Goal: Task Accomplishment & Management: Complete application form

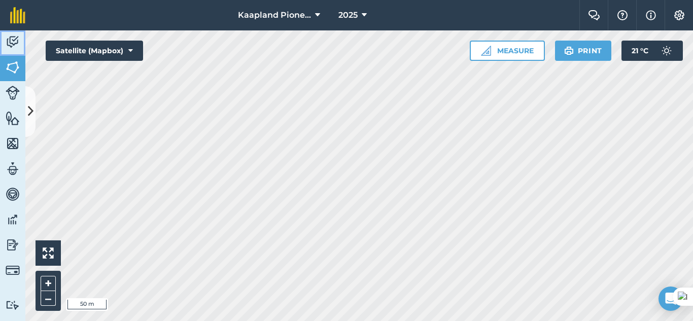
click at [10, 42] on img at bounding box center [13, 42] width 14 height 15
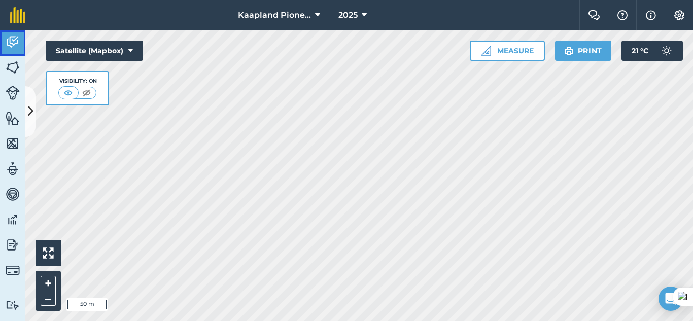
click at [20, 47] on link "Activity" at bounding box center [12, 42] width 25 height 25
click at [32, 114] on icon at bounding box center [31, 112] width 6 height 18
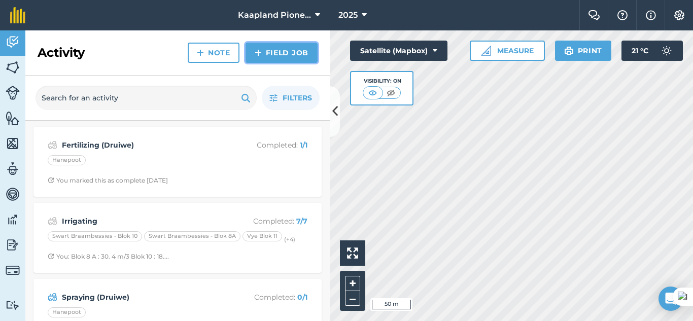
click at [295, 54] on link "Field Job" at bounding box center [282, 53] width 72 height 20
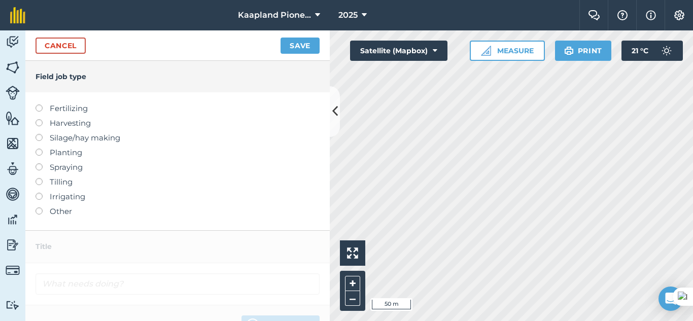
click at [42, 120] on label "Harvesting" at bounding box center [178, 123] width 284 height 12
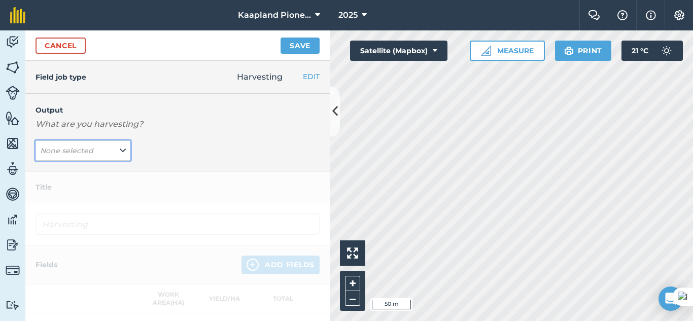
click at [121, 153] on icon at bounding box center [123, 150] width 6 height 11
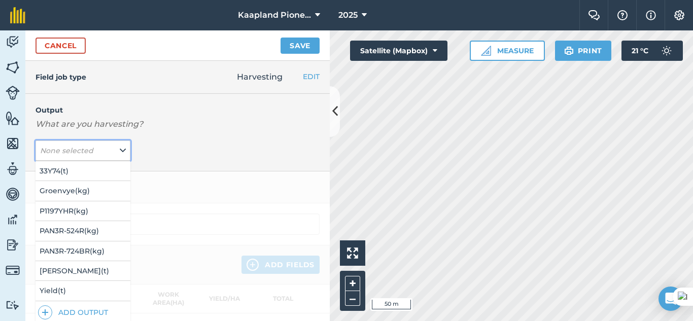
click at [121, 153] on icon at bounding box center [123, 150] width 6 height 11
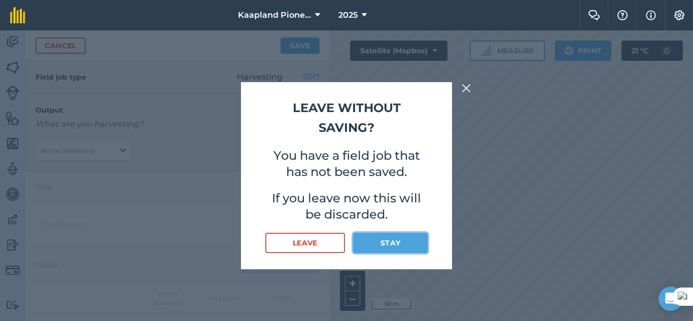
click at [387, 242] on button "Stay" at bounding box center [390, 243] width 75 height 20
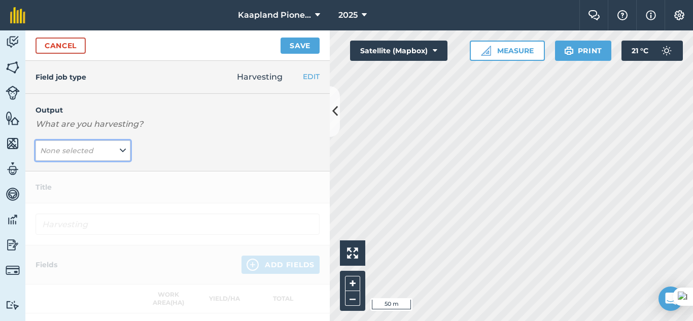
click at [99, 159] on button "None selected" at bounding box center [83, 151] width 95 height 20
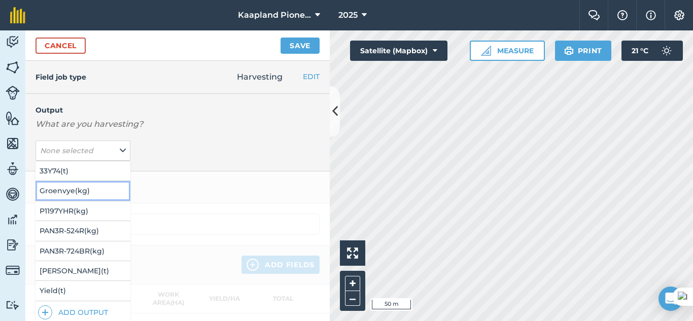
click at [95, 191] on button "Groenvye ( kg )" at bounding box center [83, 190] width 95 height 19
type input "Harvesting Groenvye"
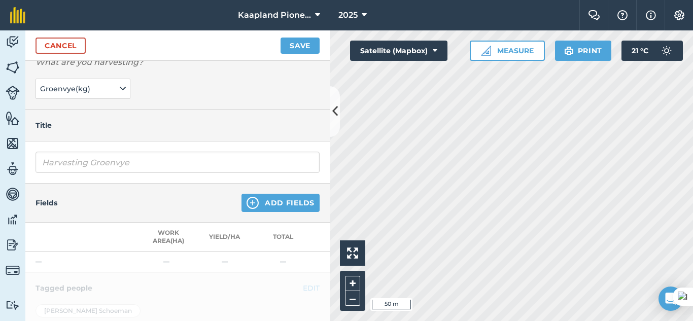
scroll to position [85, 0]
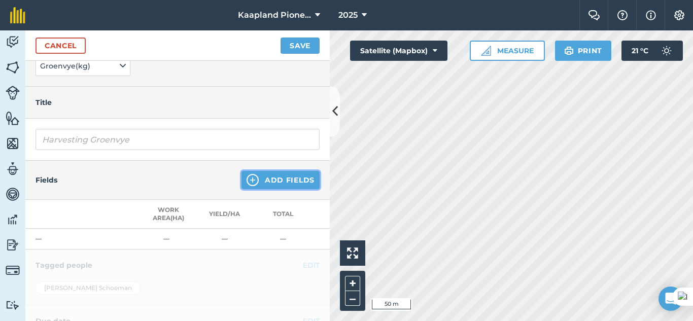
click at [261, 177] on button "Add Fields" at bounding box center [281, 180] width 78 height 18
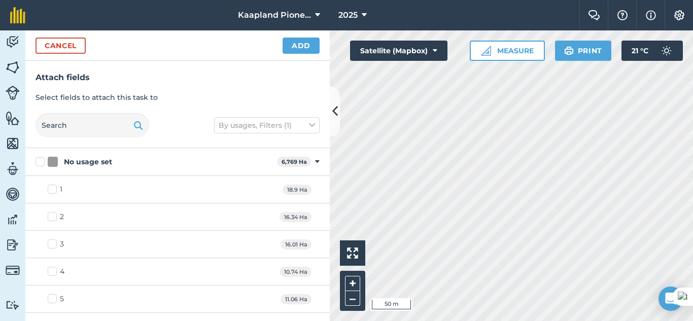
checkbox input "true"
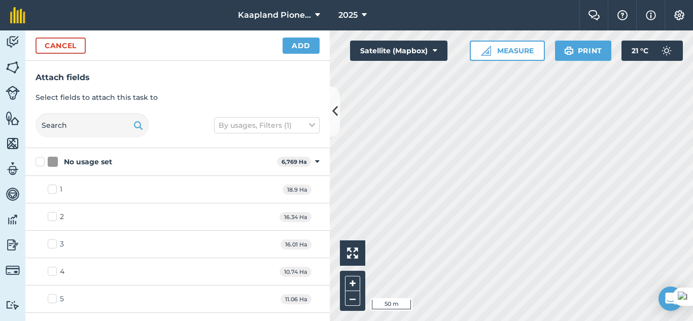
checkbox input "true"
click at [308, 45] on button "Add" at bounding box center [301, 46] width 37 height 16
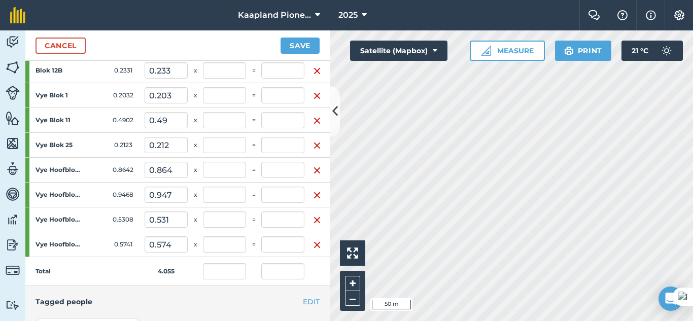
scroll to position [339, 0]
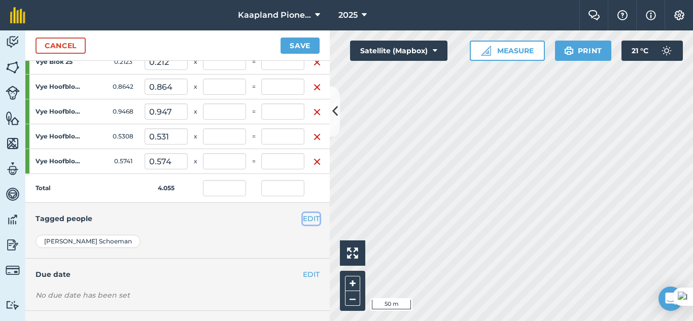
click at [303, 217] on button "EDIT" at bounding box center [311, 218] width 17 height 11
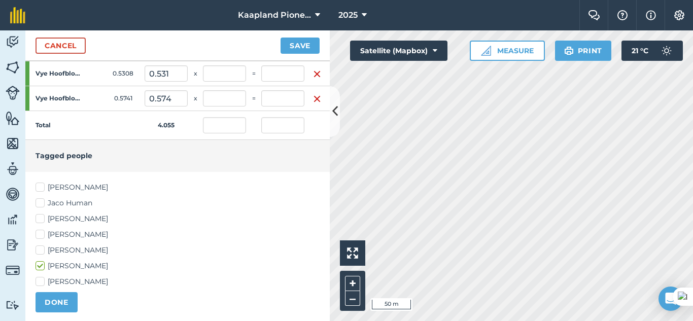
scroll to position [423, 0]
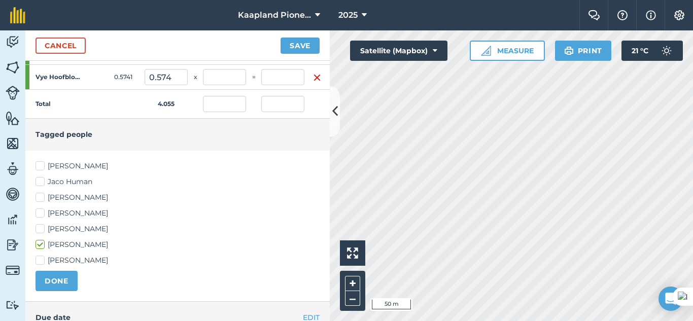
click at [39, 257] on label "[PERSON_NAME]" at bounding box center [178, 260] width 284 height 11
click at [39, 257] on input "[PERSON_NAME]" at bounding box center [39, 258] width 7 height 7
checkbox input "true"
click at [41, 227] on label "[PERSON_NAME]" at bounding box center [178, 229] width 284 height 11
click at [41, 227] on input "[PERSON_NAME]" at bounding box center [39, 227] width 7 height 7
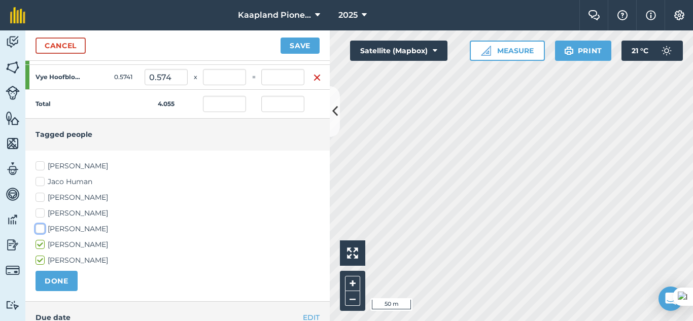
checkbox input "true"
click at [41, 209] on label "[PERSON_NAME]" at bounding box center [178, 213] width 284 height 11
click at [41, 209] on input "[PERSON_NAME]" at bounding box center [39, 211] width 7 height 7
checkbox input "true"
click at [53, 278] on button "DONE" at bounding box center [57, 281] width 42 height 20
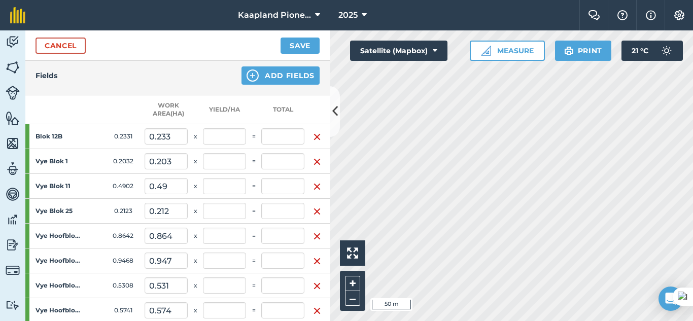
scroll to position [169, 0]
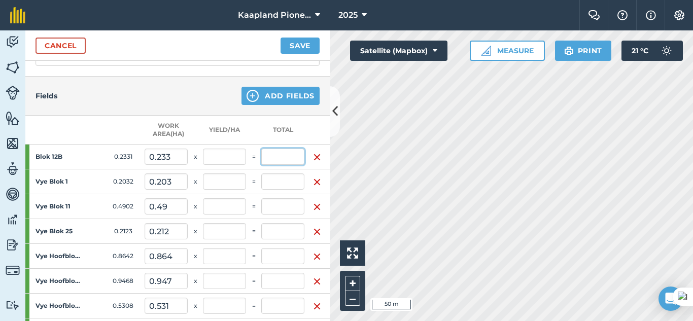
click at [289, 157] on input "text" at bounding box center [282, 157] width 43 height 16
click at [290, 189] on input "text" at bounding box center [282, 182] width 43 height 16
click at [290, 210] on input "text" at bounding box center [282, 206] width 43 height 16
click at [289, 230] on input "text" at bounding box center [282, 231] width 43 height 16
click at [286, 259] on input "text" at bounding box center [282, 256] width 43 height 16
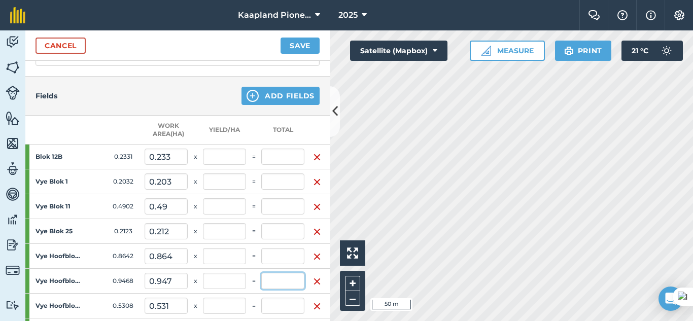
click at [284, 282] on input "text" at bounding box center [282, 281] width 43 height 16
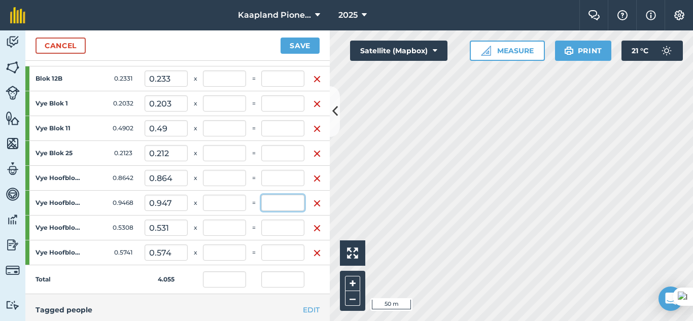
scroll to position [254, 0]
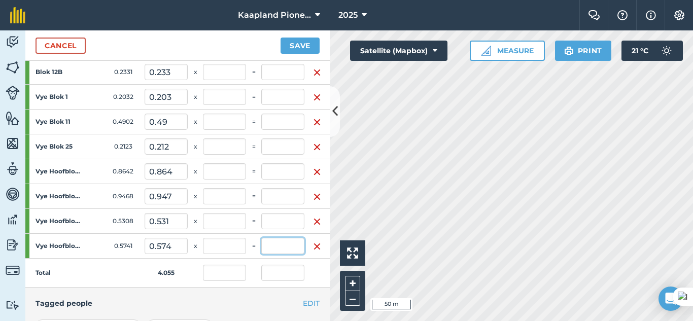
click at [286, 243] on input "text" at bounding box center [282, 246] width 43 height 16
click at [291, 221] on input "text" at bounding box center [282, 221] width 43 height 16
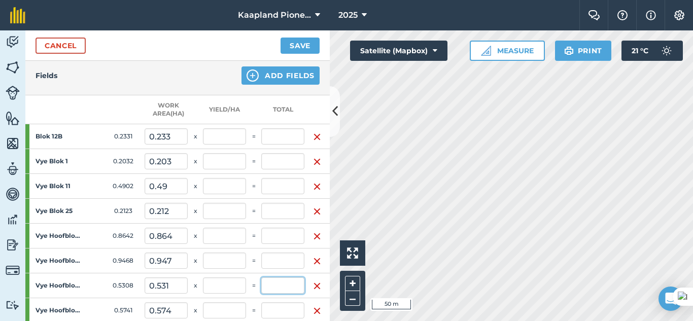
scroll to position [169, 0]
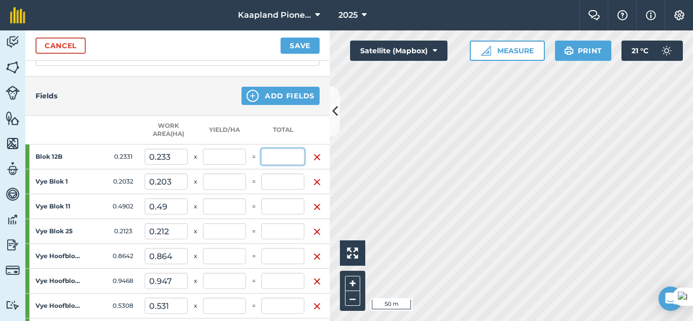
click at [281, 157] on input "text" at bounding box center [282, 157] width 43 height 16
click at [282, 171] on td at bounding box center [282, 182] width 43 height 25
click at [284, 177] on input "text" at bounding box center [282, 182] width 43 height 16
click at [283, 197] on td at bounding box center [282, 206] width 43 height 25
click at [280, 209] on input "text" at bounding box center [282, 206] width 43 height 16
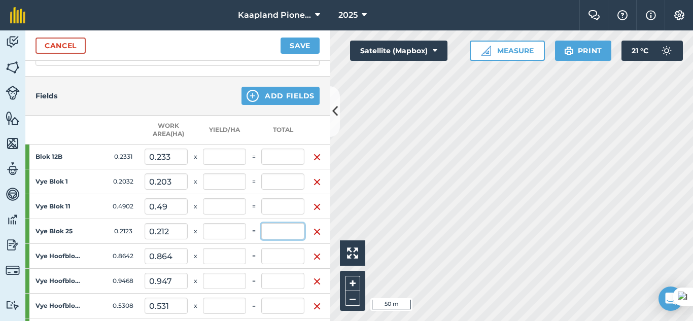
click at [276, 234] on input "text" at bounding box center [282, 231] width 43 height 16
click at [279, 258] on input "text" at bounding box center [282, 256] width 43 height 16
click at [296, 283] on input "text" at bounding box center [282, 281] width 43 height 16
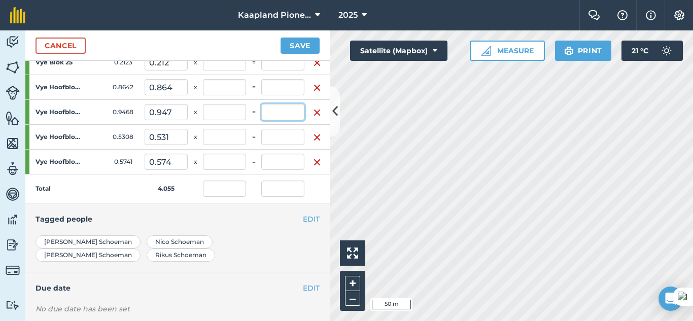
scroll to position [339, 0]
click at [294, 136] on input "text" at bounding box center [282, 136] width 43 height 16
click at [296, 168] on input "text" at bounding box center [282, 161] width 43 height 16
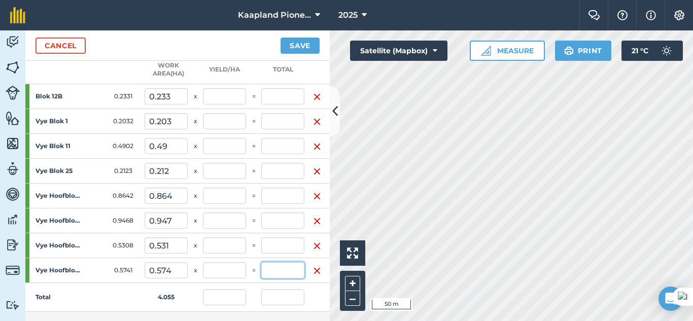
scroll to position [254, 0]
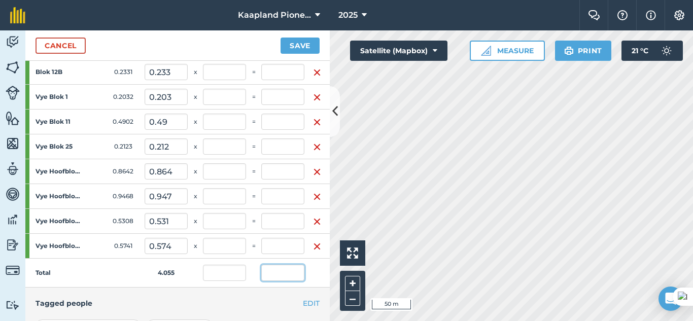
click at [278, 272] on input "text" at bounding box center [282, 273] width 43 height 16
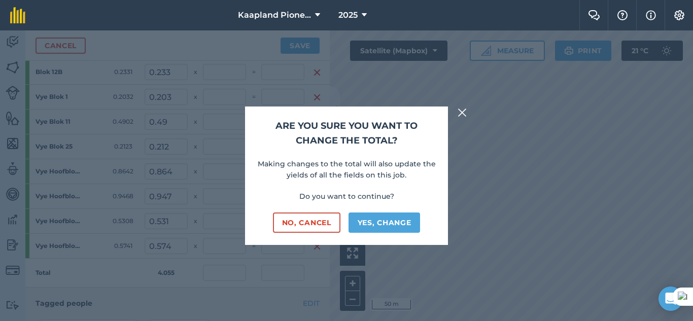
click at [462, 114] on img at bounding box center [462, 113] width 9 height 12
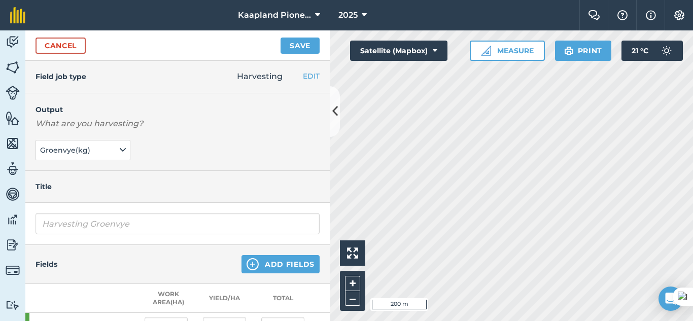
scroll to position [0, 0]
click at [332, 123] on button at bounding box center [335, 111] width 10 height 51
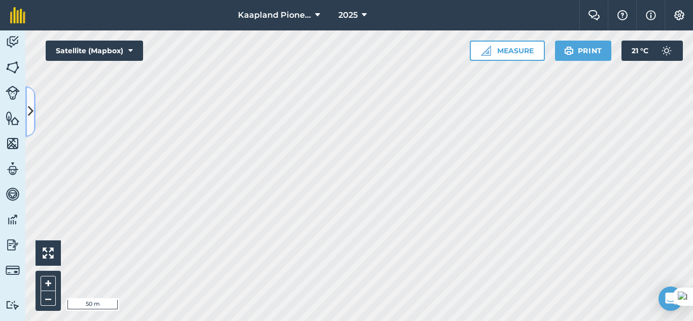
click at [28, 109] on icon at bounding box center [31, 112] width 6 height 18
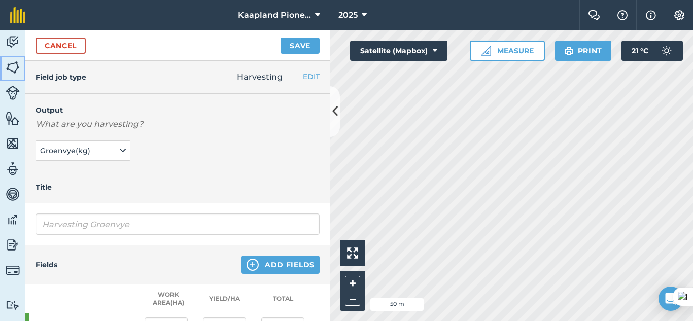
click at [10, 61] on img at bounding box center [13, 67] width 14 height 15
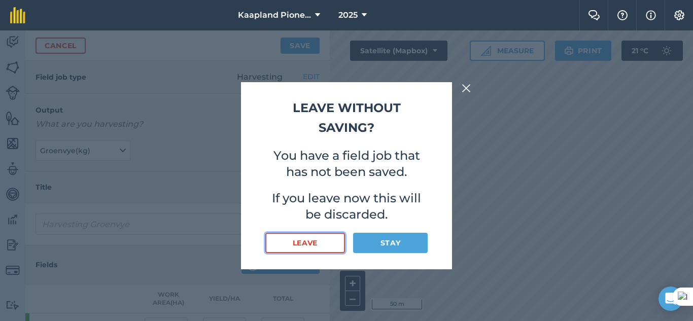
click at [326, 247] on button "Leave" at bounding box center [305, 243] width 80 height 20
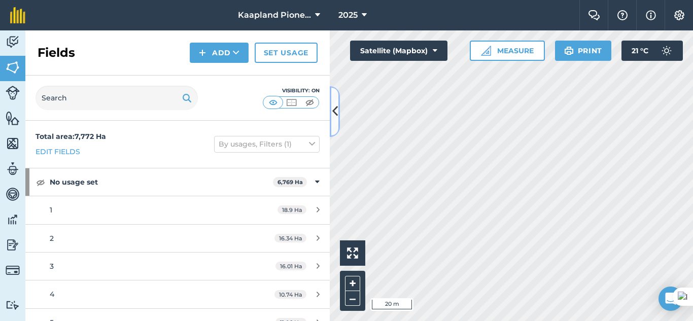
click at [337, 117] on icon at bounding box center [335, 112] width 6 height 18
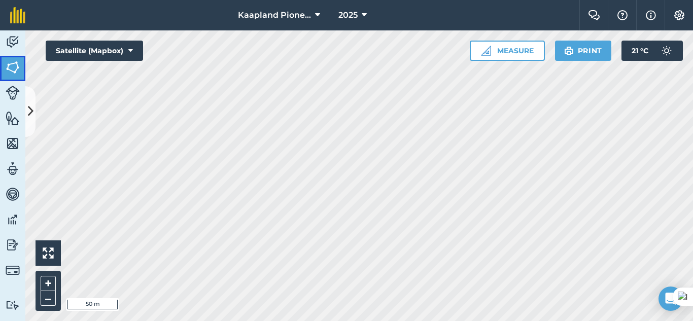
click at [8, 70] on img at bounding box center [13, 67] width 14 height 15
click at [31, 113] on icon at bounding box center [31, 112] width 6 height 18
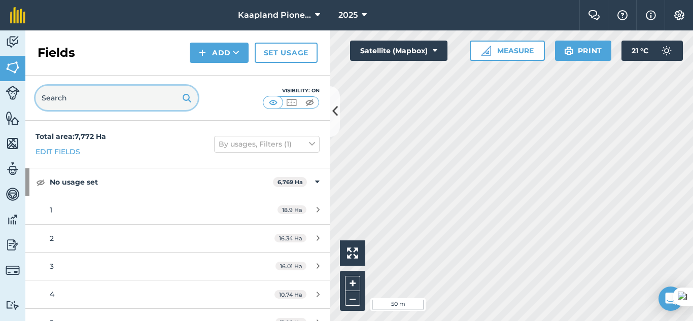
click at [96, 104] on input "text" at bounding box center [117, 98] width 162 height 24
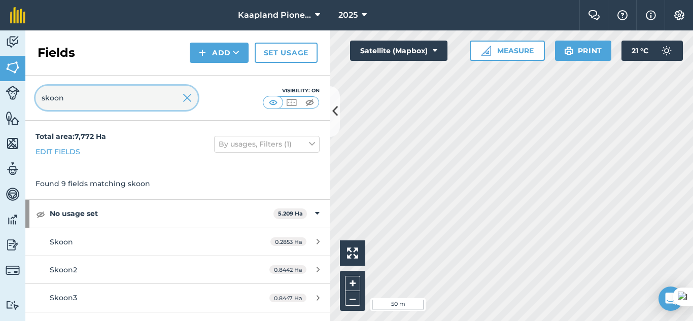
type input "skoon"
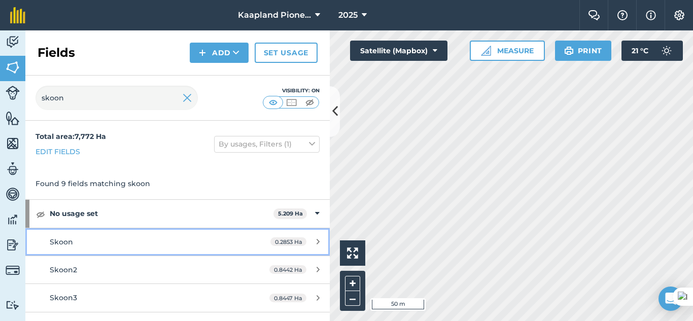
click at [168, 241] on div "Skoon" at bounding box center [145, 241] width 191 height 11
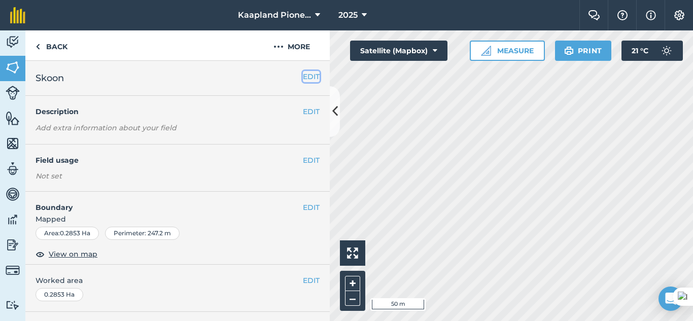
click at [307, 82] on button "EDIT" at bounding box center [311, 76] width 17 height 11
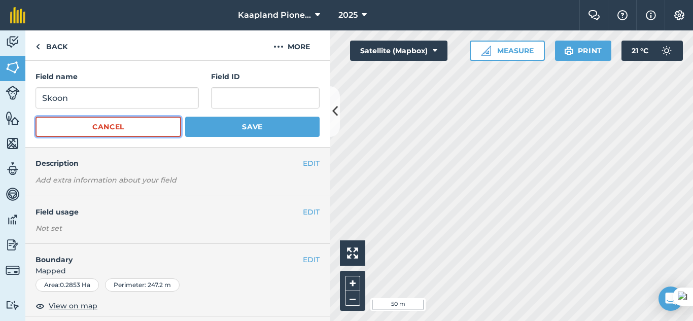
click at [126, 124] on button "Cancel" at bounding box center [109, 127] width 146 height 20
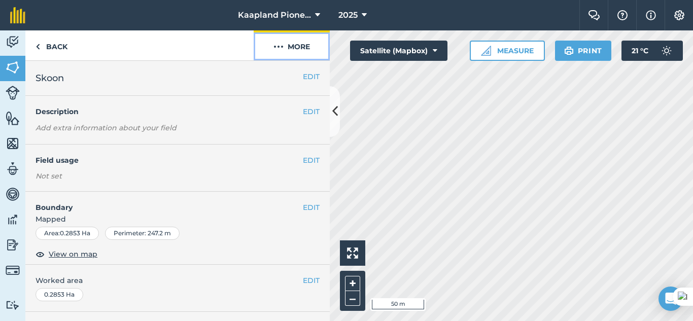
click at [274, 55] on button "More" at bounding box center [292, 45] width 76 height 30
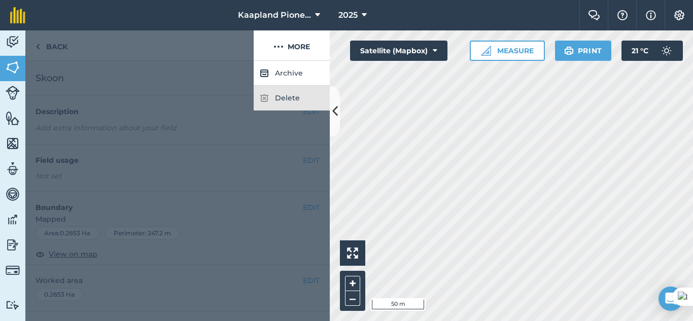
click at [281, 105] on div "Delete" at bounding box center [292, 98] width 76 height 25
click at [85, 61] on div at bounding box center [177, 191] width 304 height 260
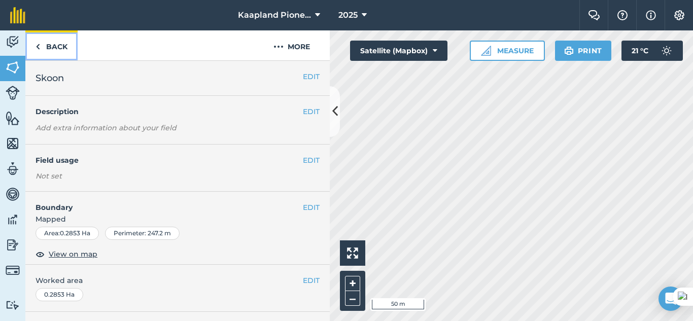
click at [61, 46] on link "Back" at bounding box center [51, 45] width 52 height 30
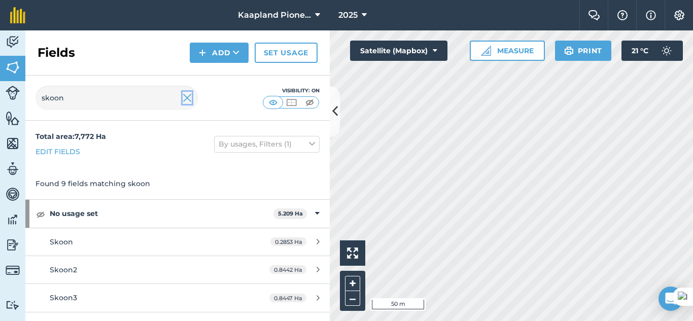
click at [184, 103] on img at bounding box center [187, 98] width 9 height 12
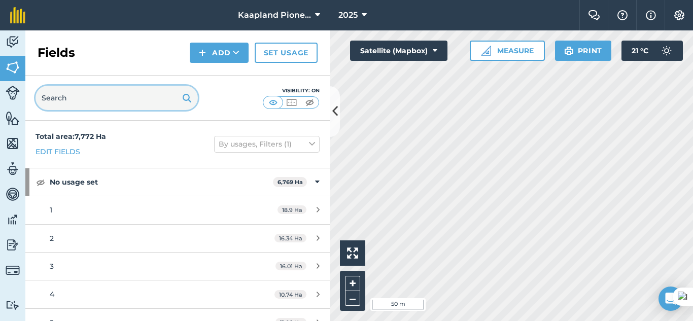
click at [177, 92] on input "text" at bounding box center [117, 98] width 162 height 24
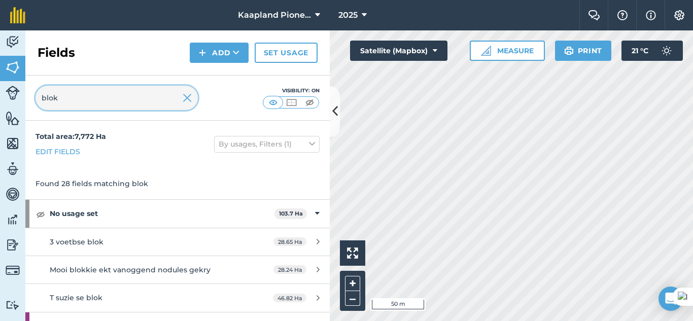
type input "blok"
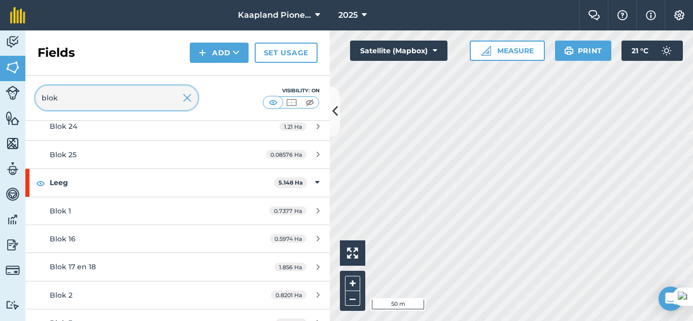
scroll to position [553, 0]
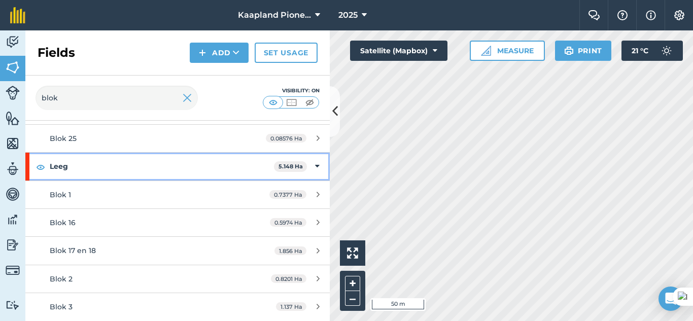
click at [206, 171] on strong "Leeg" at bounding box center [162, 166] width 224 height 27
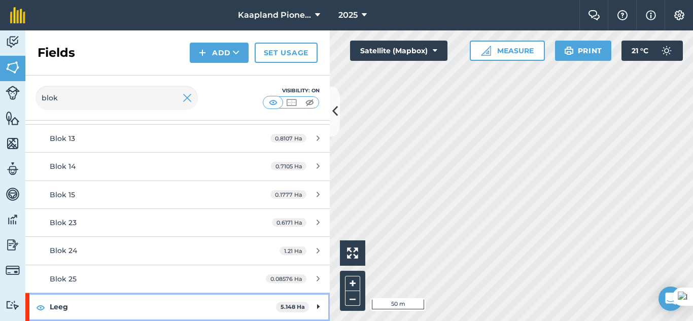
scroll to position [413, 0]
click at [228, 306] on strong "Leeg" at bounding box center [163, 306] width 226 height 27
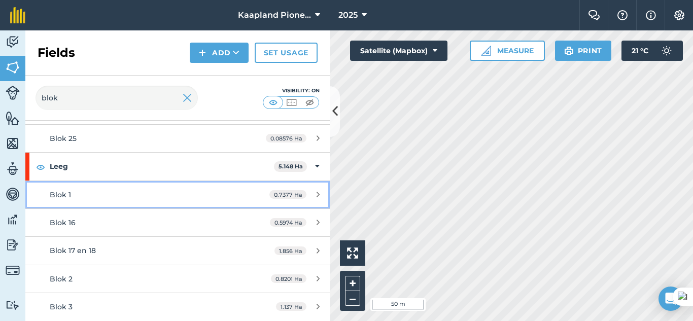
click at [59, 197] on span "Blok 1" at bounding box center [60, 194] width 21 height 9
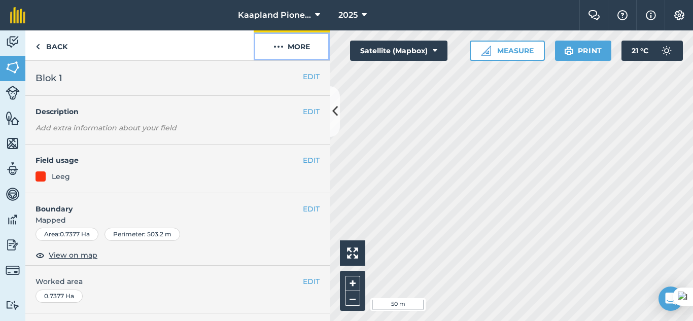
click at [301, 53] on button "More" at bounding box center [292, 45] width 76 height 30
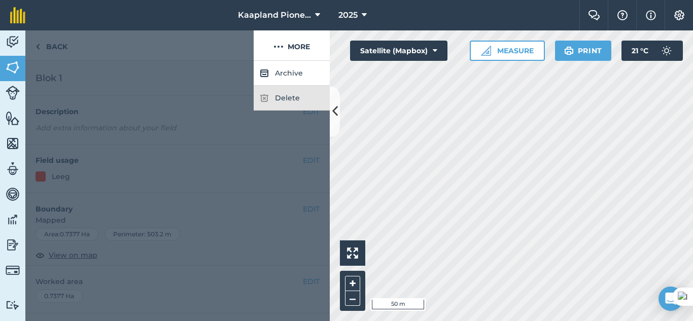
click at [279, 104] on div "Delete" at bounding box center [292, 98] width 76 height 25
click at [211, 75] on div at bounding box center [177, 191] width 304 height 260
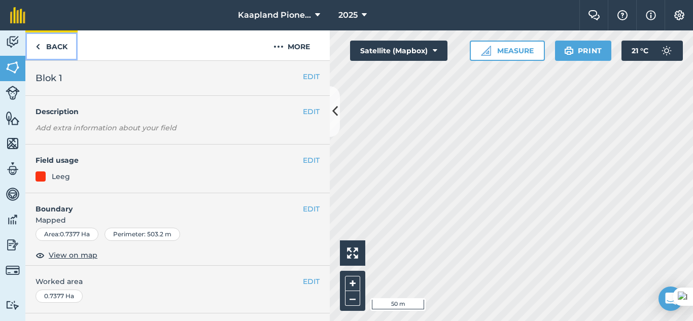
click at [38, 49] on img at bounding box center [38, 47] width 5 height 12
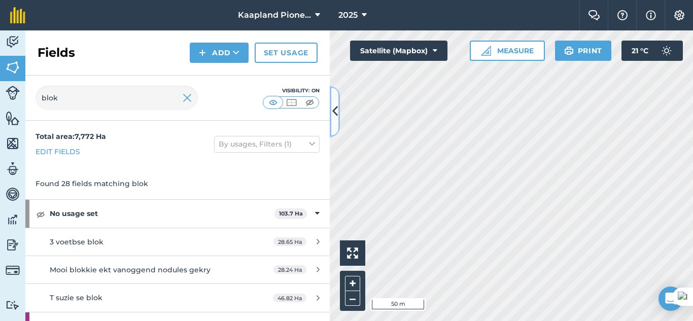
click at [337, 112] on icon at bounding box center [335, 112] width 6 height 18
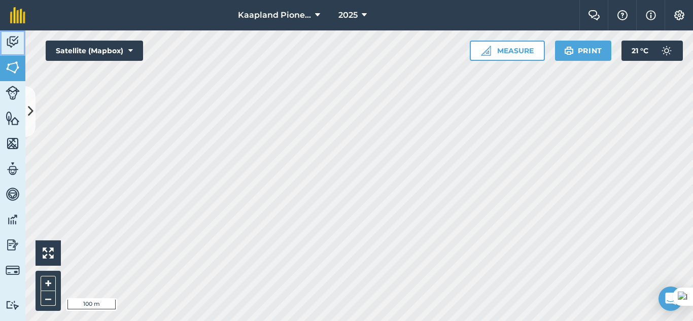
click at [7, 44] on img at bounding box center [13, 42] width 14 height 15
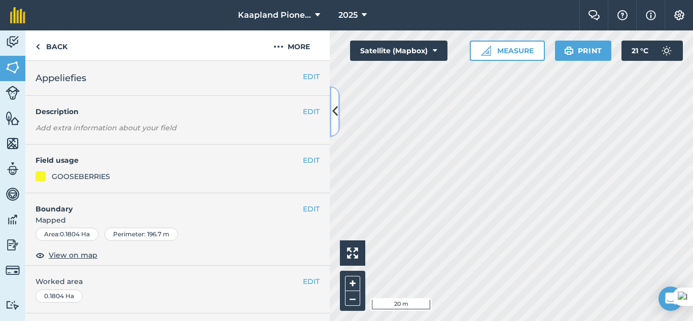
click at [335, 113] on icon at bounding box center [335, 112] width 6 height 18
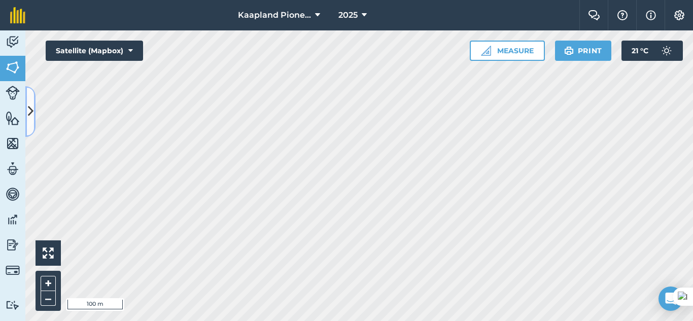
click at [25, 111] on button at bounding box center [30, 111] width 10 height 51
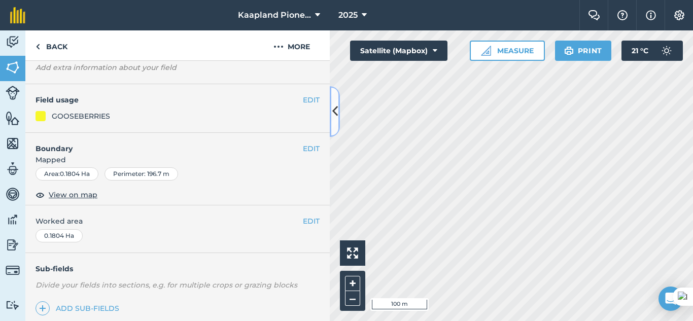
scroll to position [85, 0]
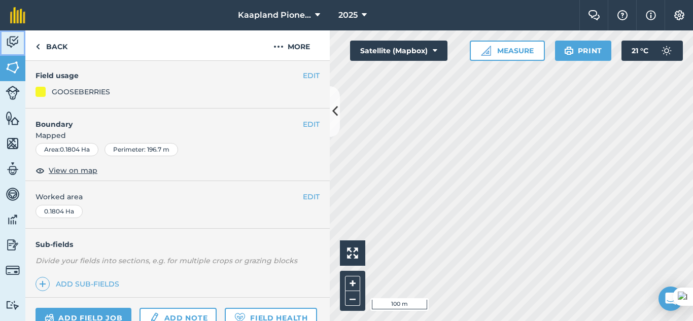
click at [8, 44] on img at bounding box center [13, 42] width 14 height 15
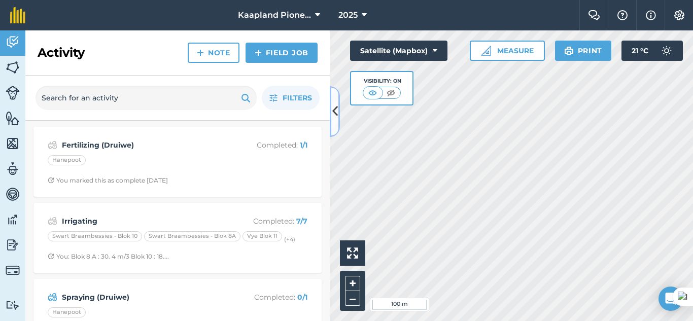
click at [331, 120] on button at bounding box center [335, 111] width 10 height 51
